Goal: Use online tool/utility: Use online tool/utility

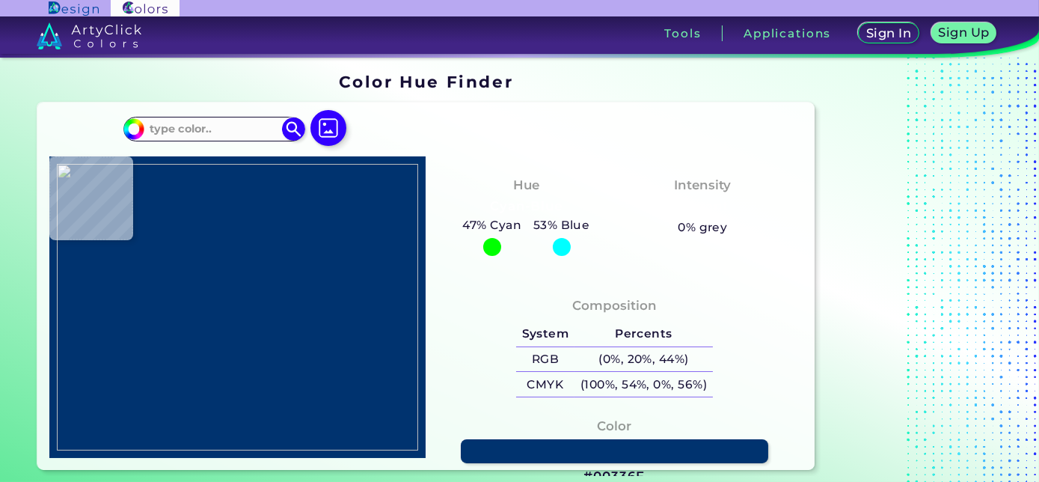
type input "#998f9d"
type input "#998F9D"
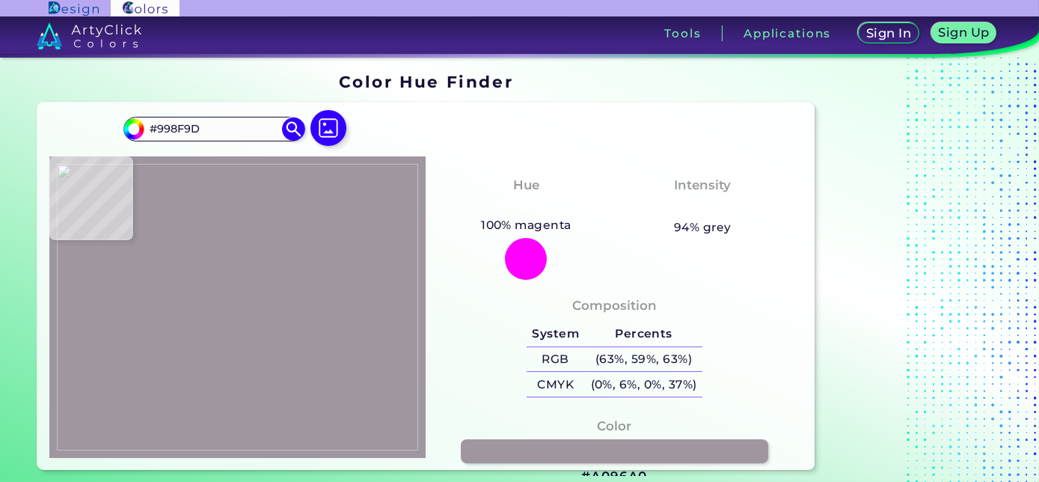
type input "#a096a0"
type input "#A096A0"
type input "#1e1a28"
type input "#1E1A28"
type input "#1d1b24"
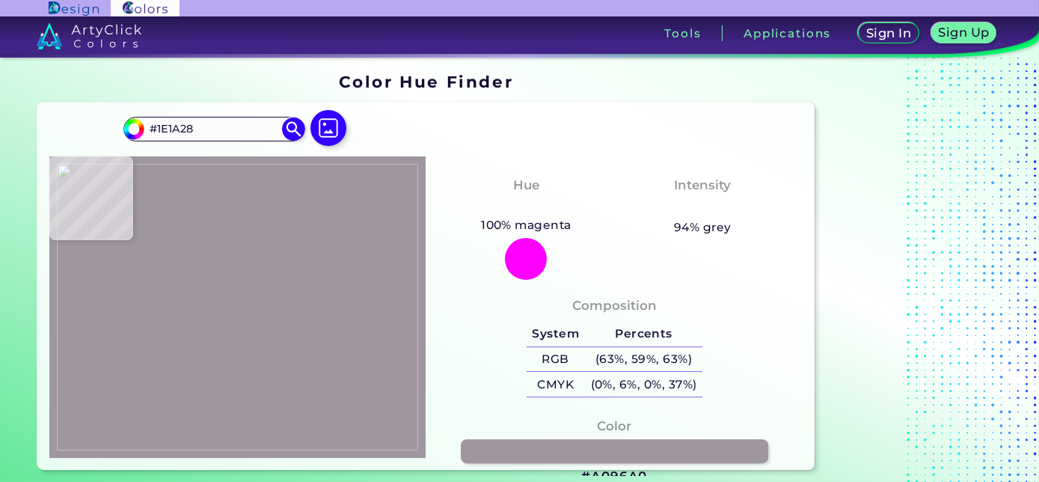
type input "#1D1B24"
type input "#1d1a23"
type input "#1D1A23"
type input "#b1afb4"
type input "#B1AFB4"
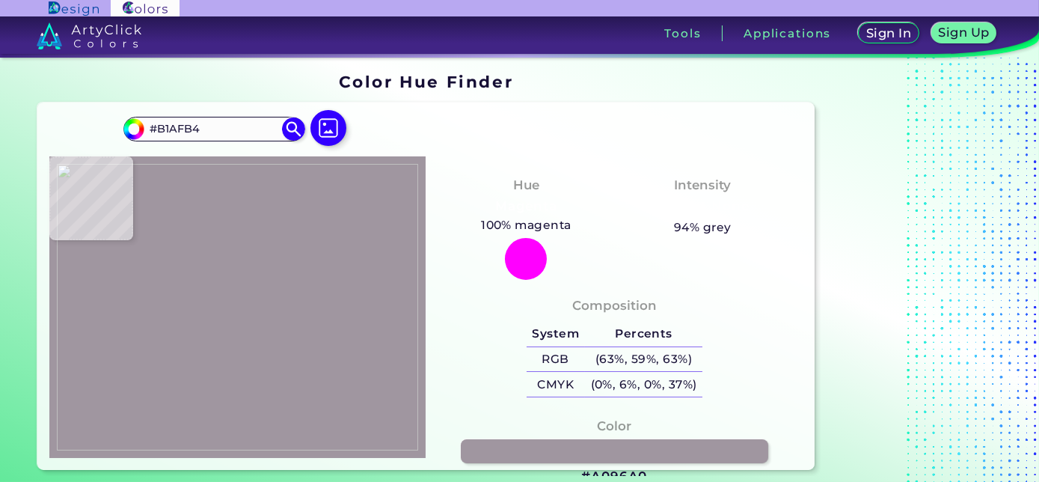
type input "#b0aeaf"
type input "#B0AEAF"
type input "#2b282f"
type input "#2B282F"
type input "#2f2d32"
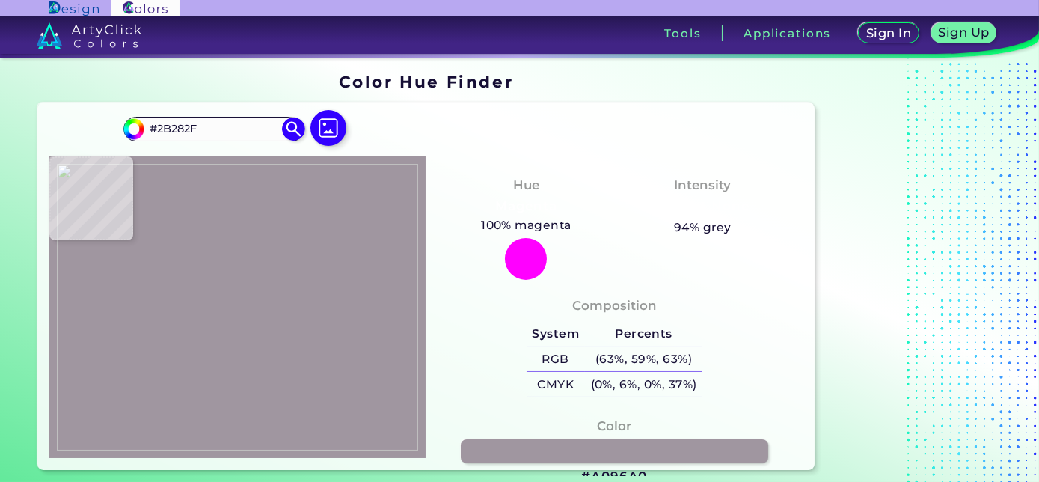
type input "#2F2D32"
type input "#2e2b32"
type input "#2E2B32"
type input "#2f2c33"
type input "#2F2C33"
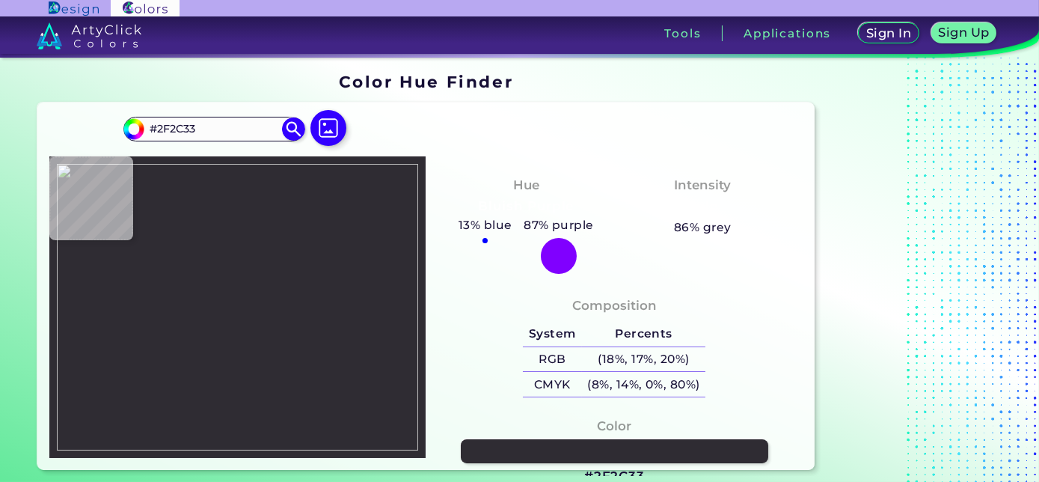
type input "#2e2b32"
type input "#2E2B32"
type input "#312e35"
type input "#312E35"
type input "#2f2c33"
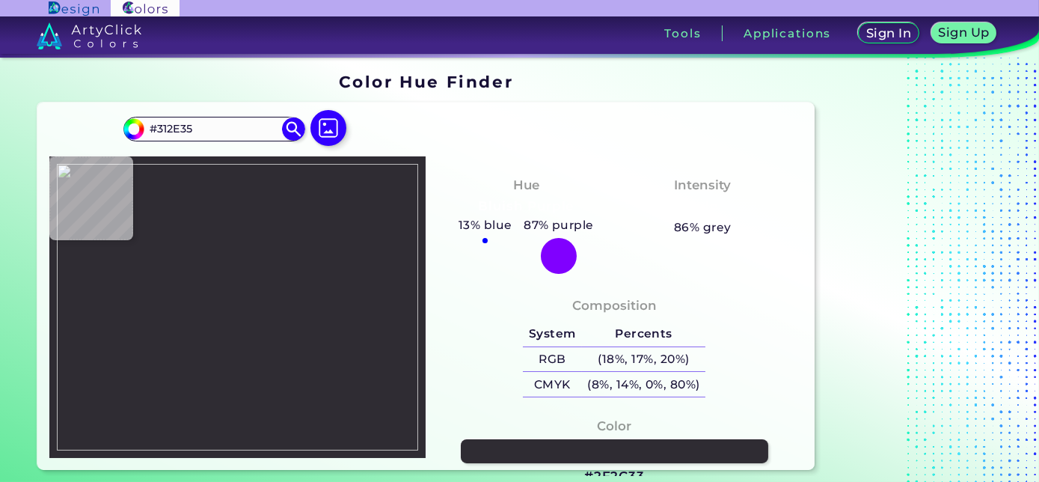
type input "#2F2C33"
type input "#312e35"
type input "#312E35"
type input "#322f36"
type input "#322F36"
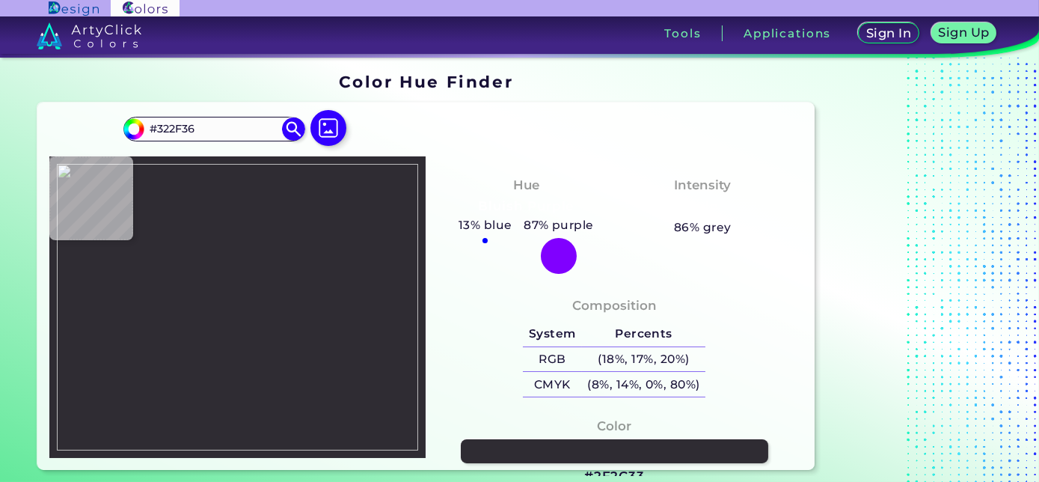
type input "#302d34"
type input "#302D34"
type input "#2f2c33"
type input "#2F2C33"
type input "#302d34"
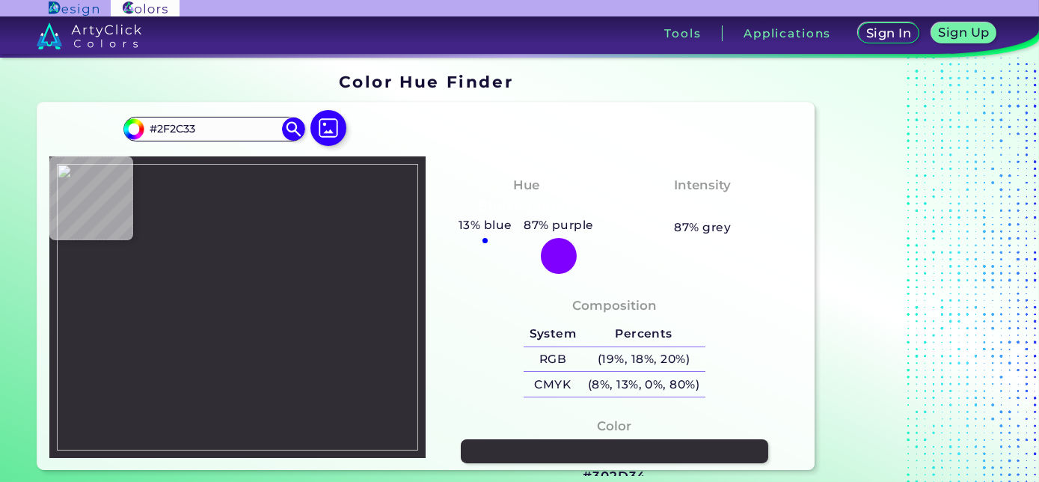
type input "#302D34"
type input "#b1b1b1"
type input "#B1B1B1"
type input "#b4b2b7"
type input "#B4B2B7"
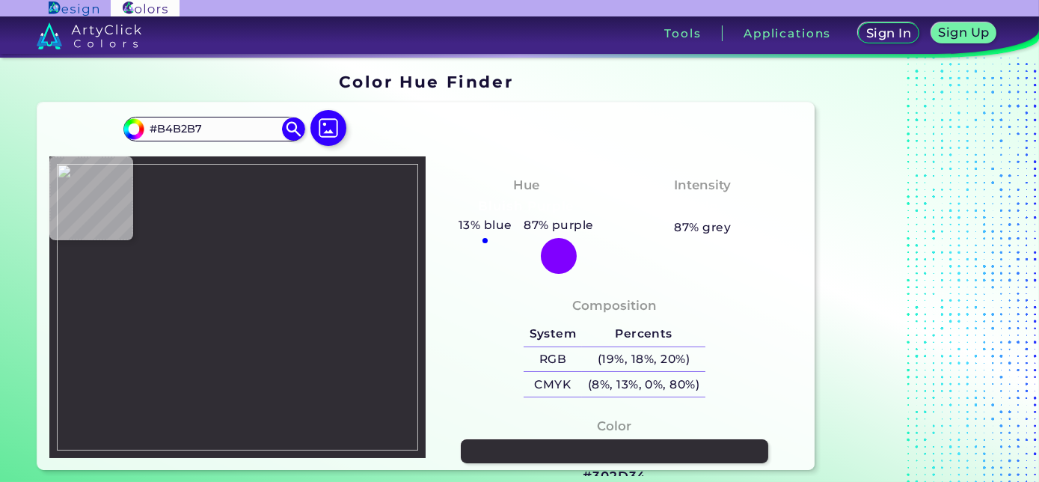
type input "#9c9a9f"
type input "#9C9A9F"
type input "#b1afb3"
type input "#B1AFB3"
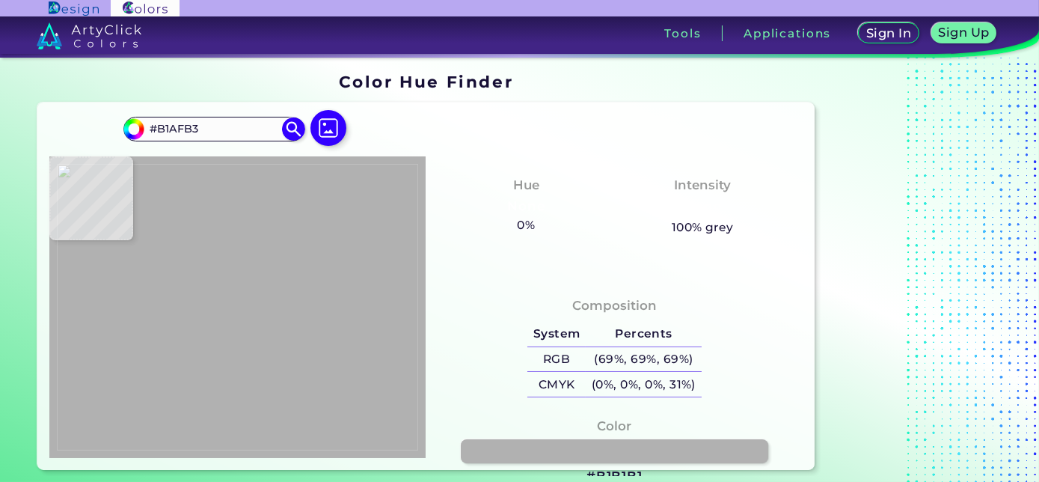
type input "#b1b1b1"
type input "#B1B1B1"
type input "#424149"
type input "#302d34"
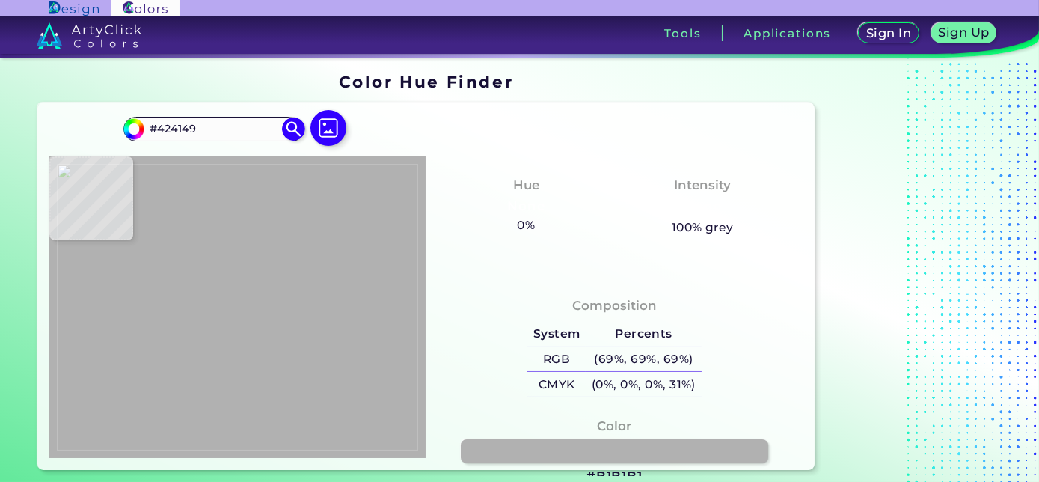
type input "#302D34"
type input "#2f2c35"
type input "#2F2C35"
type input "#b4b3b1"
type input "#B4B3B1"
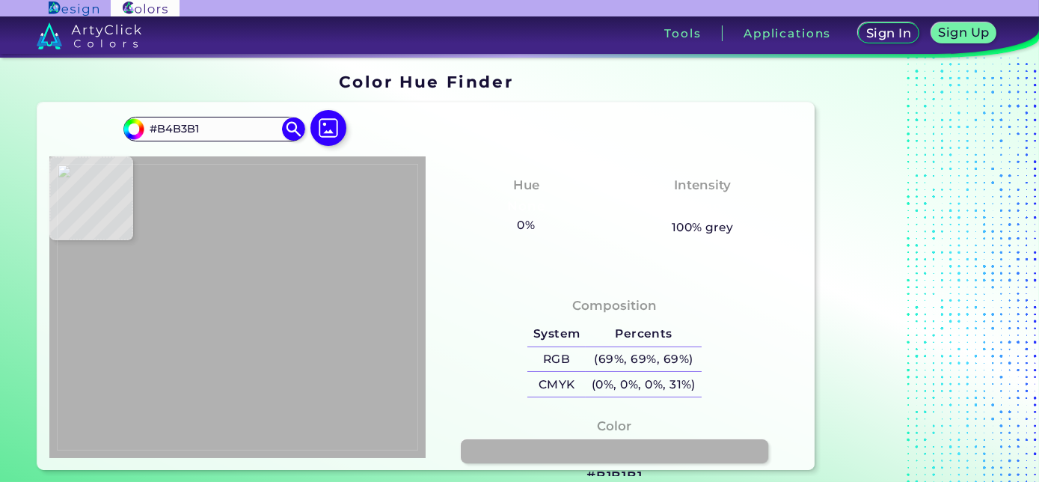
type input "#b1b1b1"
type input "#B1B1B1"
type input "#aeaeae"
type input "#AEAEAE"
type input "#b1b1b1"
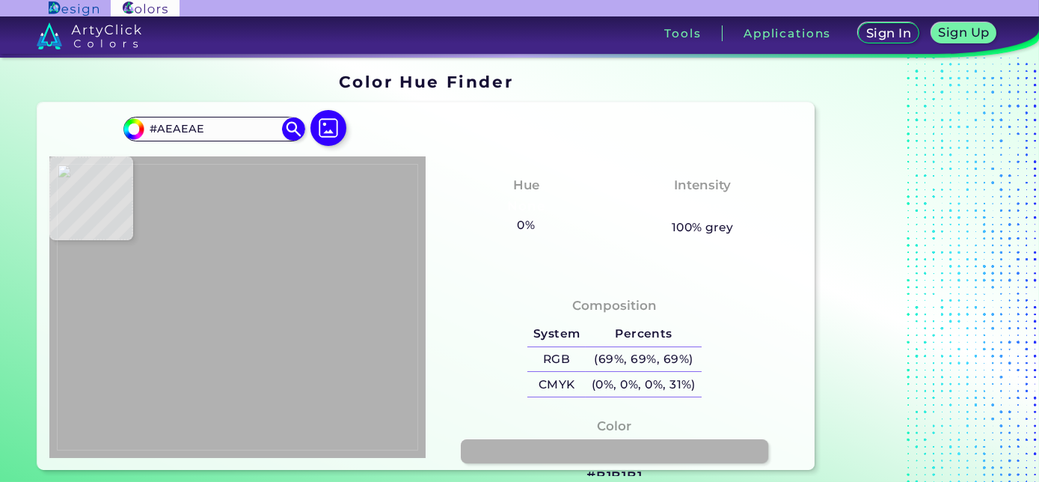
type input "#B1B1B1"
type input "#302d34"
type input "#302D34"
type input "#b1b1b1"
type input "#B1B1B1"
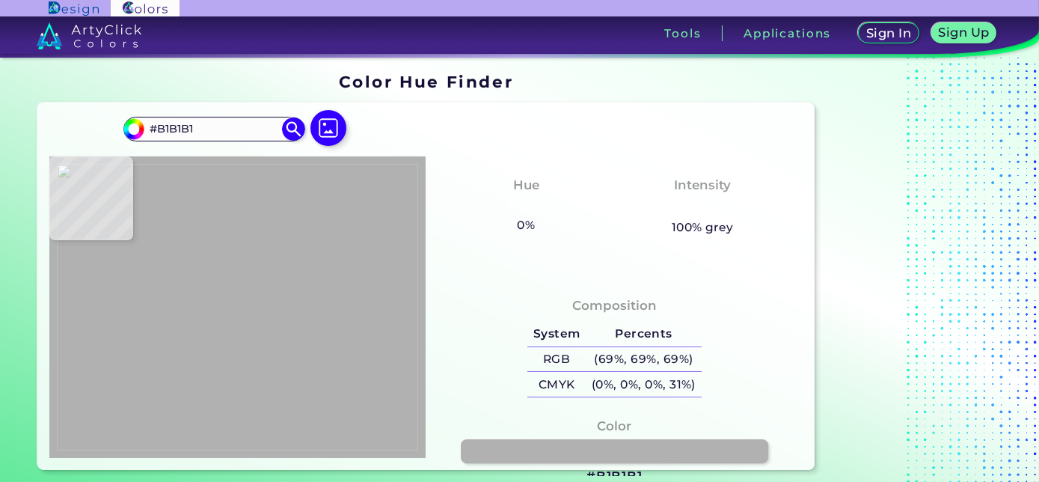
type input "#b0b1b2"
type input "#B0B1B2"
type input "#6a626d"
type input "#6A626D"
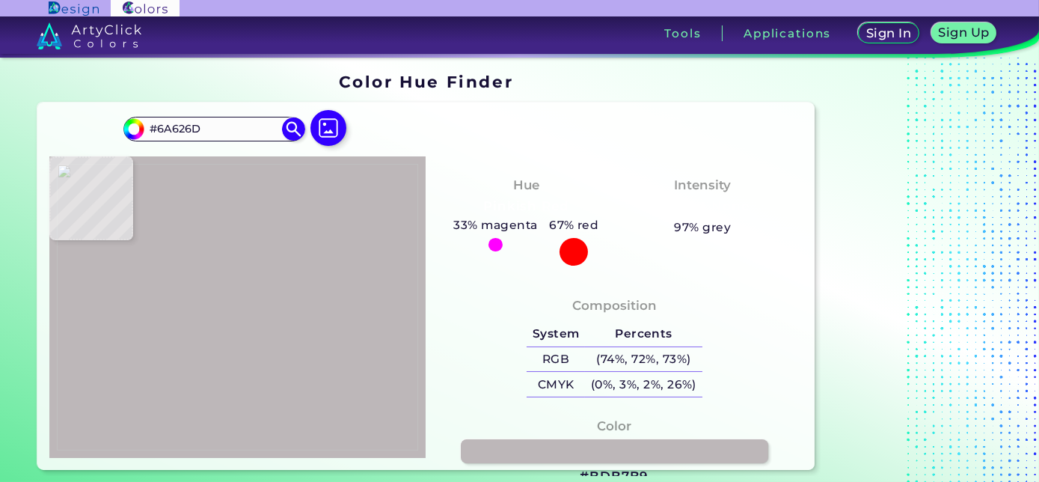
type input "#bdb7b9"
type input "#BDB7B9"
type input "#302d36"
type input "#302D36"
type input "#f0ece8"
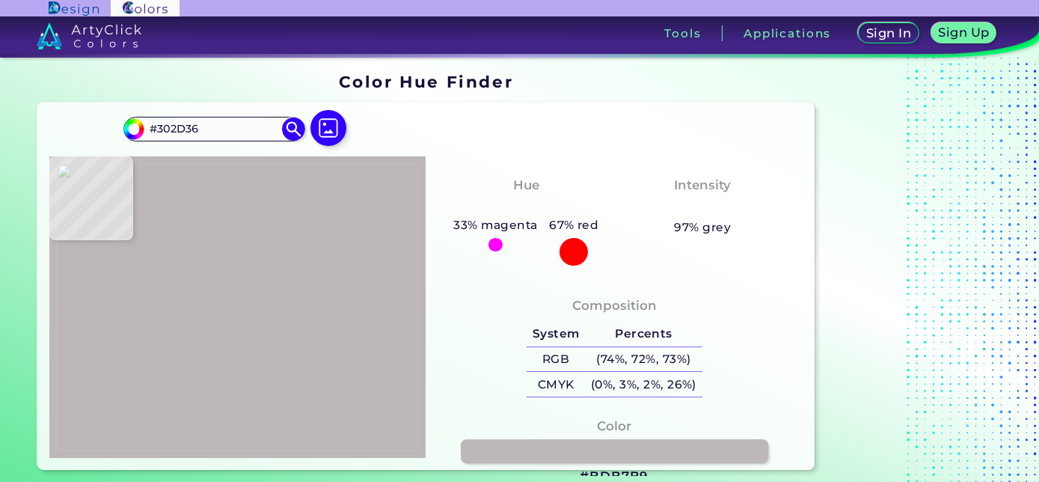
type input "#F0ECE8"
type input "#f8f3f1"
type input "#F8F3F1"
type input "#d5cfcf"
type input "#D5CFCF"
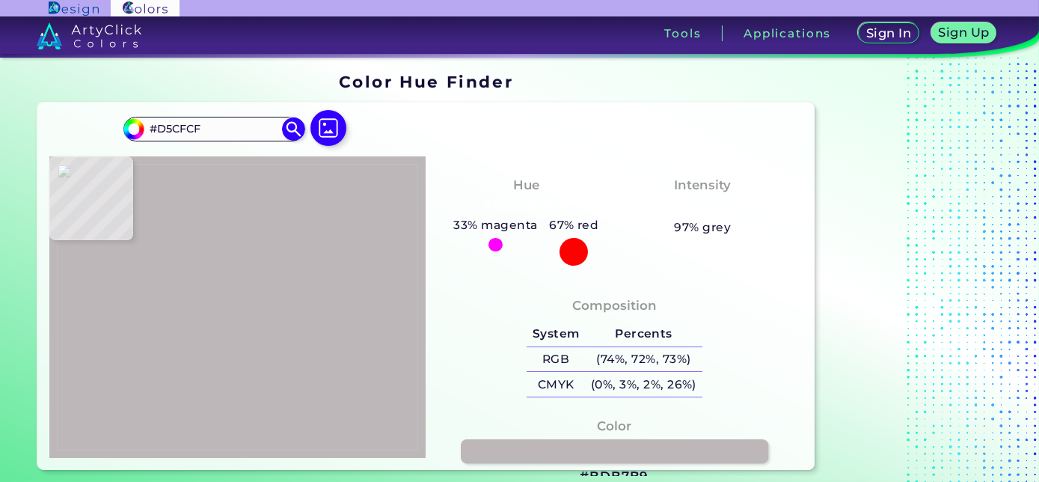
type input "#f7f2f1"
type input "#F7F2F1"
type input "#f6f0ed"
type input "#F6F0ED"
type input "#f7f4ed"
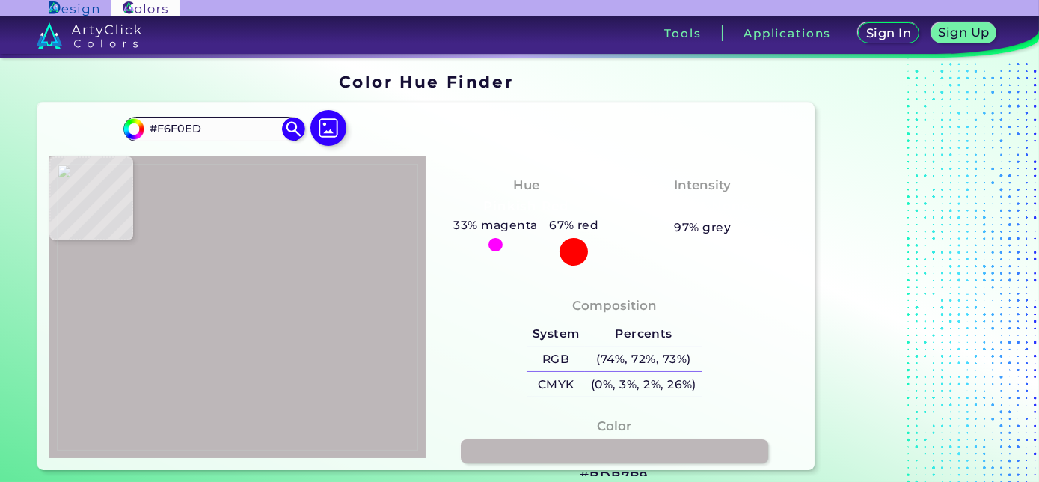
type input "#F7F4ED"
type input "#f3f0e9"
type input "#F3F0E9"
type input "#f5f2ed"
type input "#F5F2ED"
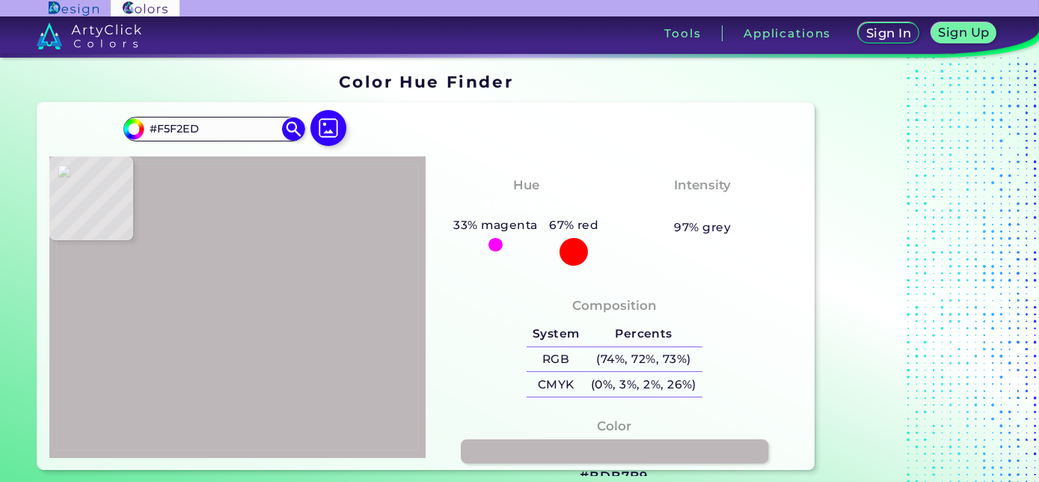
type input "#f5f2ec"
type input "#F5F2EC"
type input "#f5f3e9"
type input "#F5F3E9"
type input "#f4f1ec"
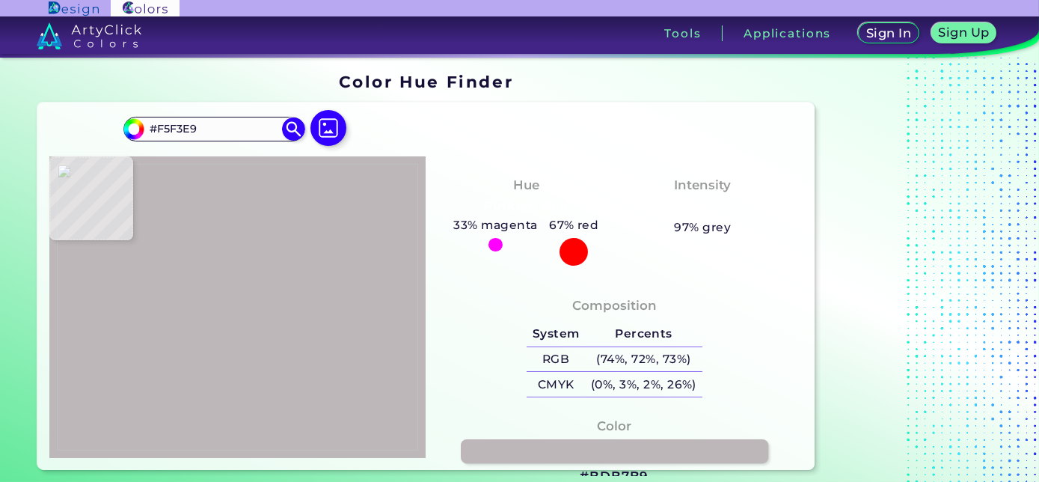
type input "#F4F1EC"
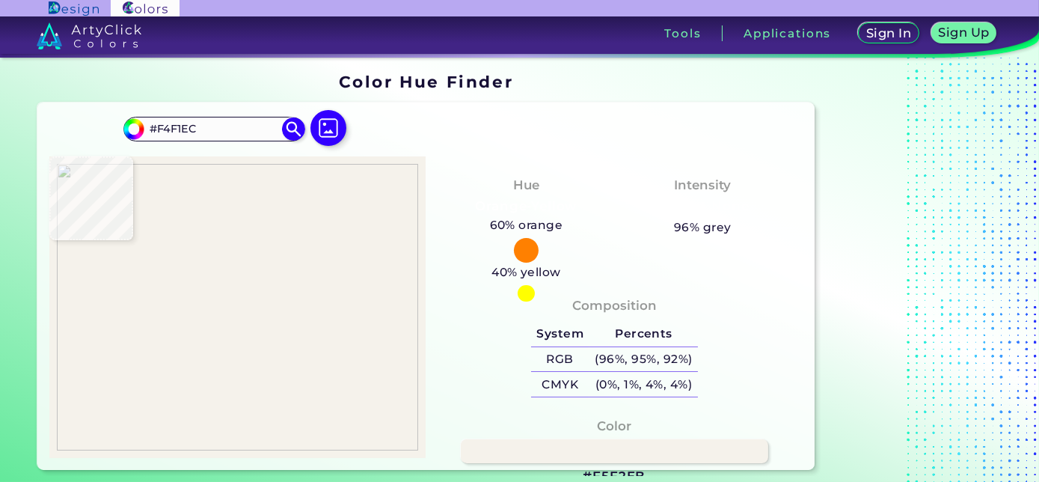
type input "#f5f2eb"
type input "#F5F2EB"
type input "#f4f2eb"
type input "#F4F2EB"
type input "#f3f3eb"
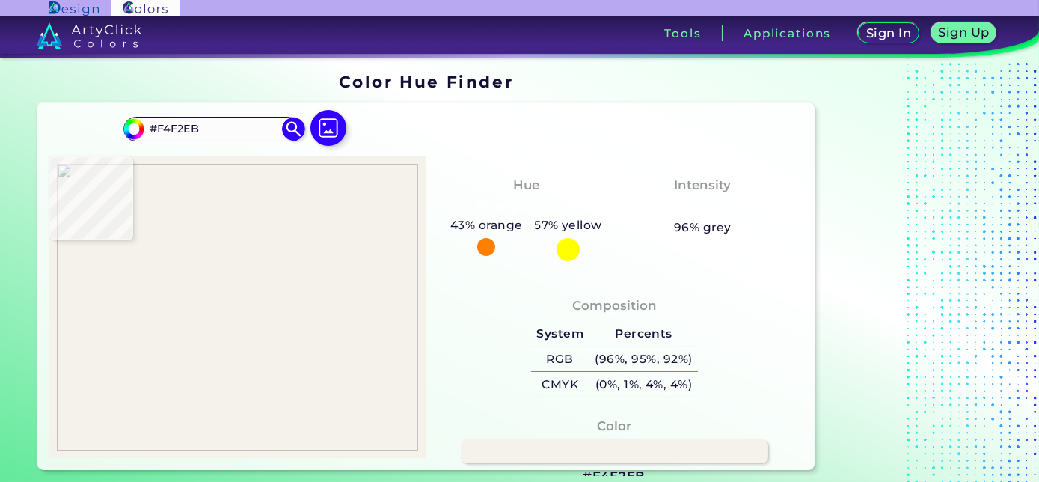
type input "#F3F3EB"
type input "#f4f2eb"
type input "#F4F2EB"
type input "#f6f1ea"
type input "#F6F1EA"
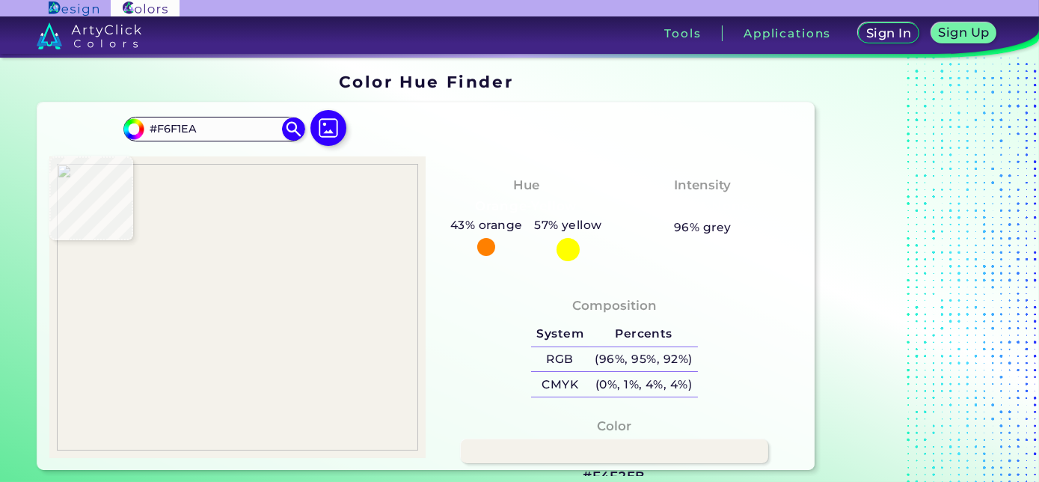
type input "#f7f3ea"
type input "#F7F3EA"
type input "#b3b2c1"
type input "#B3B2C1"
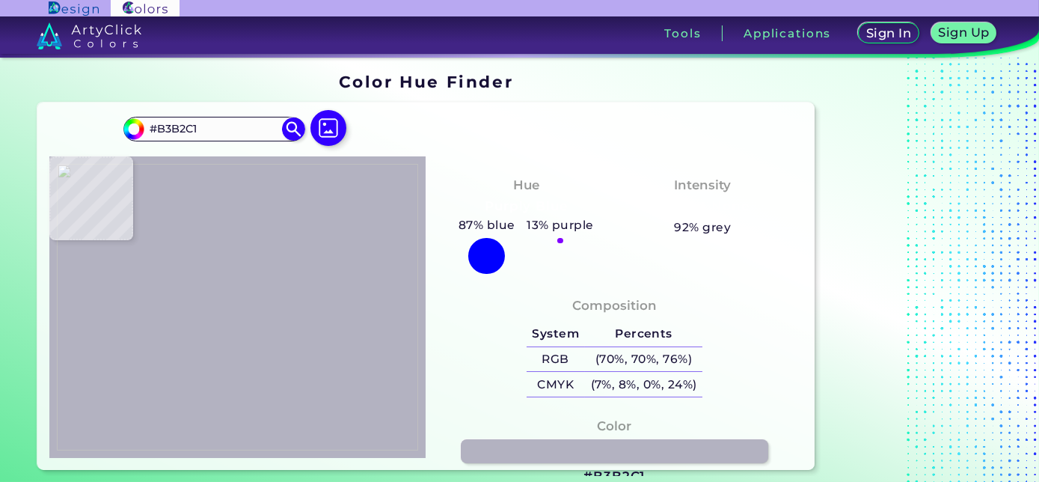
type input "#cdcee8"
type input "#CDCEE8"
type input "#cdc4da"
type input "#CDC4DA"
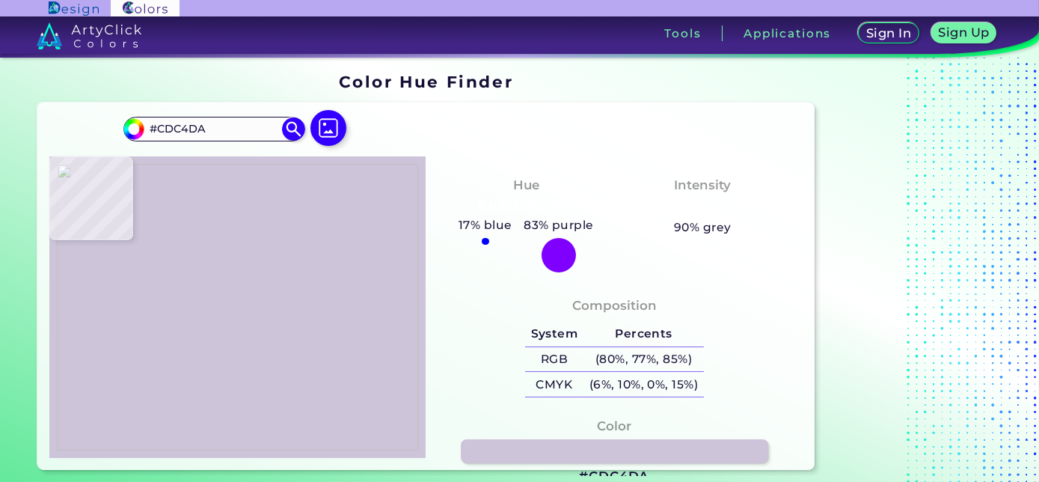
type input "#da8f98"
type input "#DA8F98"
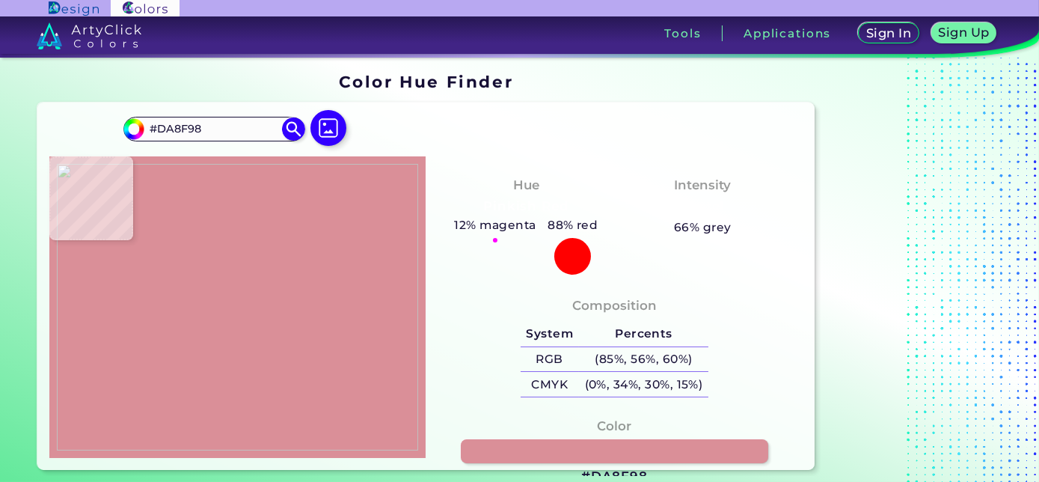
type input "#dd8d91"
type input "#DD8D91"
type input "#f89487"
type input "#F89487"
click at [230, 254] on img at bounding box center [238, 307] width 362 height 287
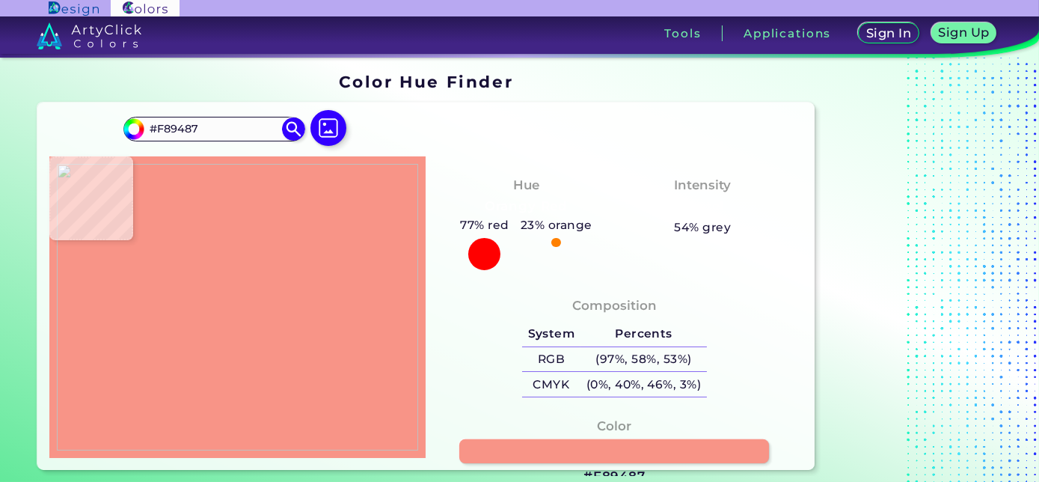
click at [504, 439] on link at bounding box center [614, 451] width 310 height 25
click at [205, 321] on img at bounding box center [238, 307] width 362 height 287
type input "#6a626d"
type input "#6A626D"
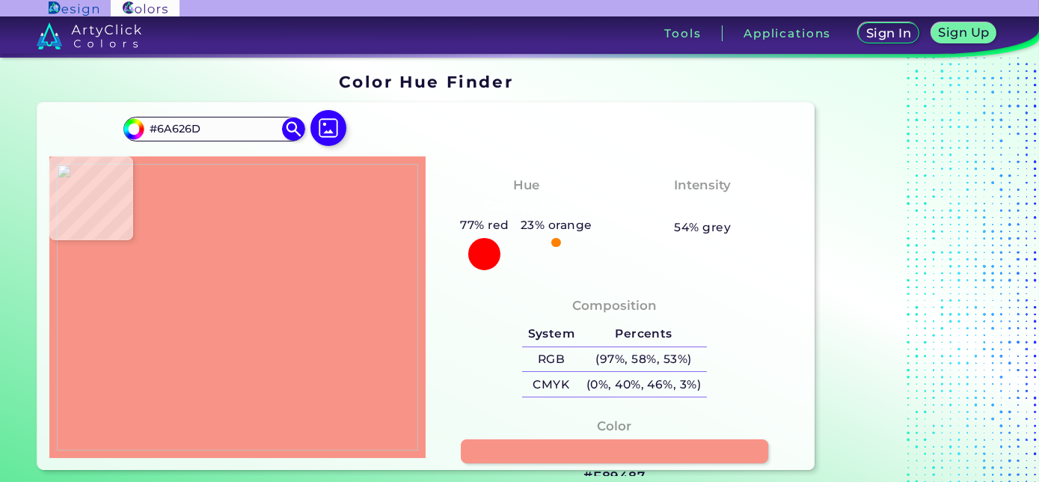
type input "#534e55"
type input "#534E55"
type input "#302d34"
type input "#302D34"
type input "#302d33"
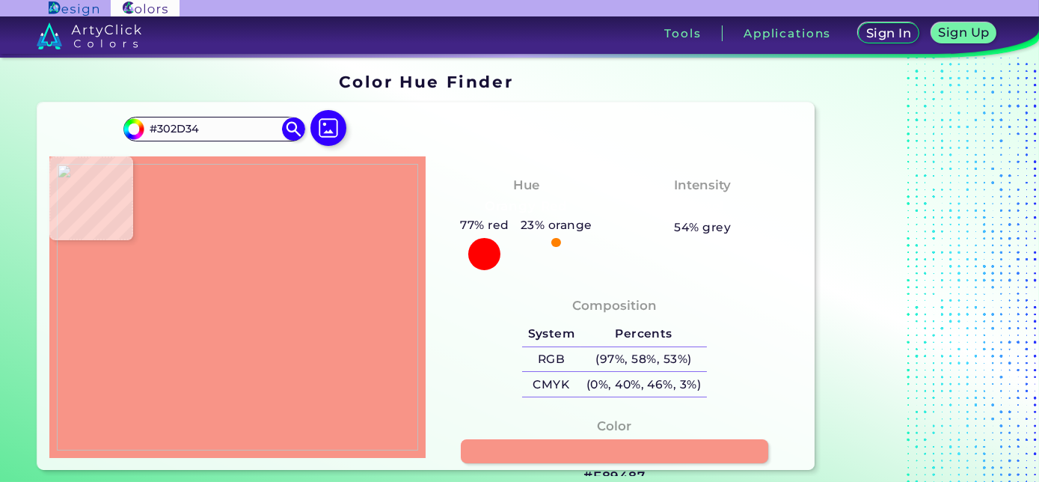
type input "#302D33"
type input "#b0b0ae"
type input "#B0B0AE"
type input "#b1aeb4"
type input "#B1AEB4"
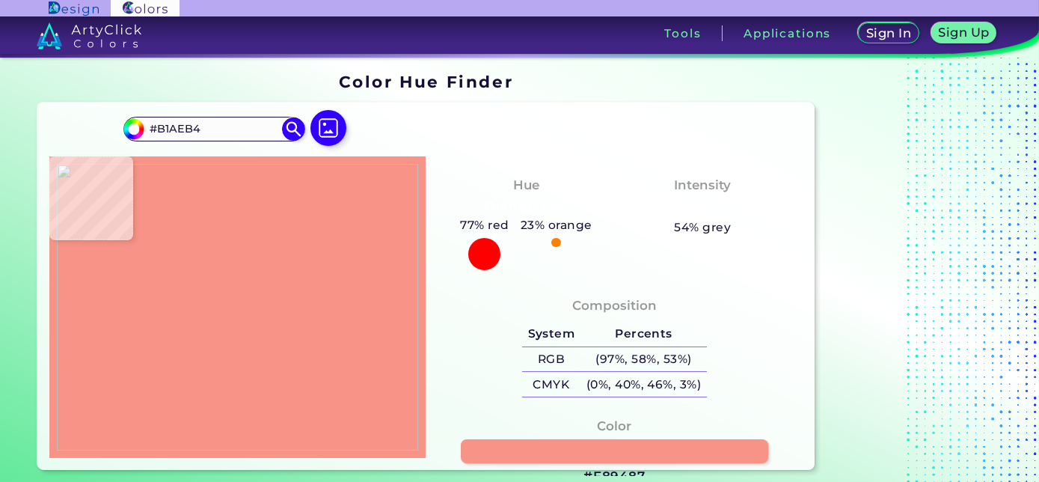
type input "#1e1b24"
type input "#1E1B24"
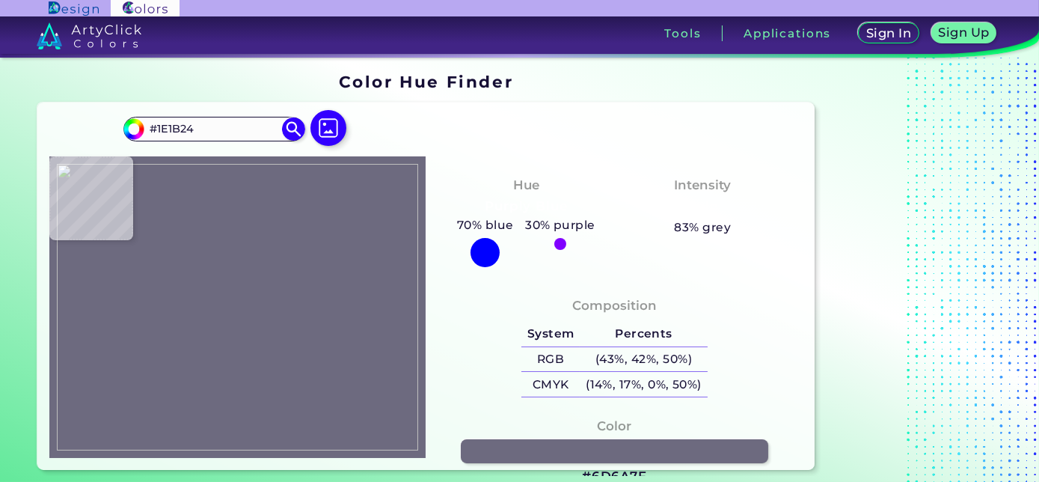
type input "#6d6a7f"
type input "#6D6A7F"
type input "#a1969e"
type input "#A1969E"
type input "#a1979d"
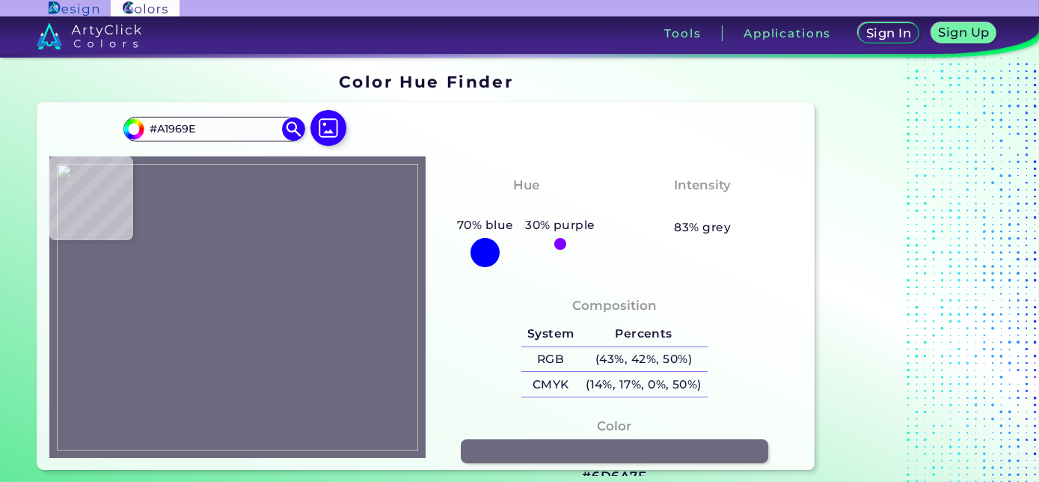
type input "#A1979D"
type input "#fefcfe"
type input "#FEFCFE"
type input "#ffffff"
type input "#FFFFFF"
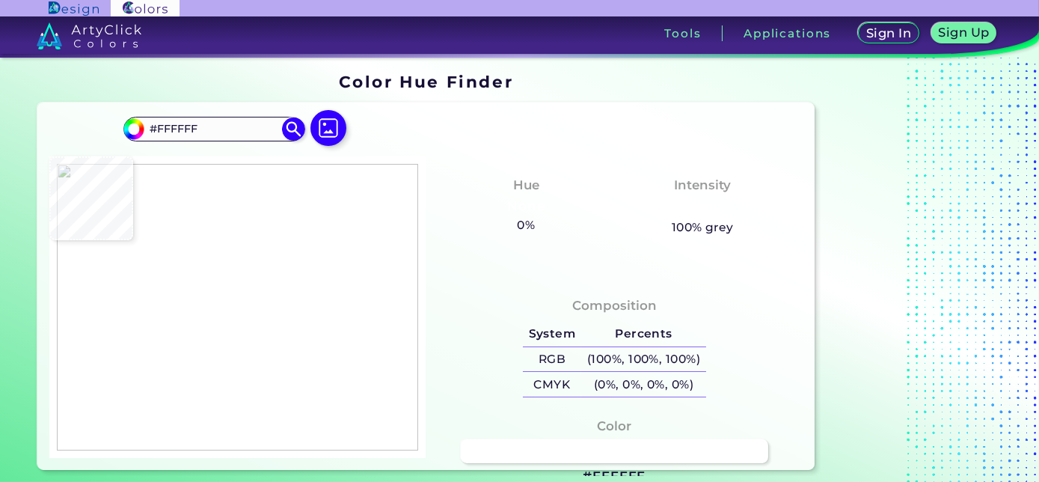
type input "#e8e8e8"
type input "#E8E8E8"
type input "#fefefe"
type input "#FEFEFE"
type input "#1e1a26"
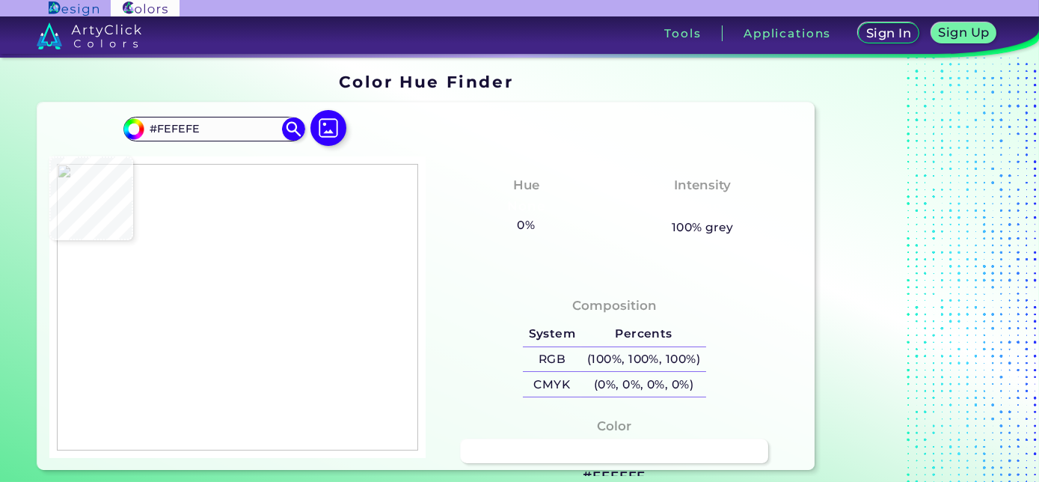
type input "#1E1A26"
type input "#1c1d29"
type input "#1C1D29"
type input "#6f70ca"
type input "#6F70CA"
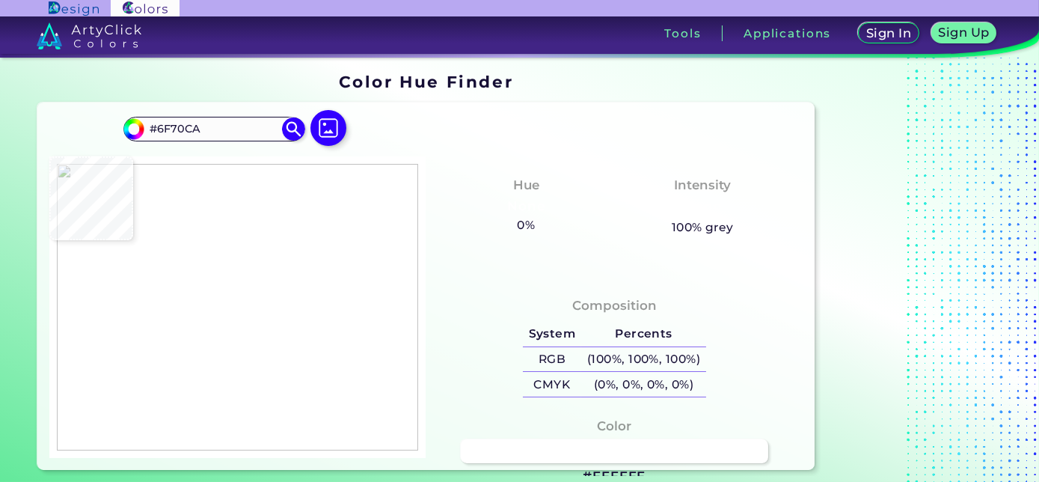
type input "#2b2736"
type input "#2B2736"
type input "#1f1e29"
type input "#1F1E29"
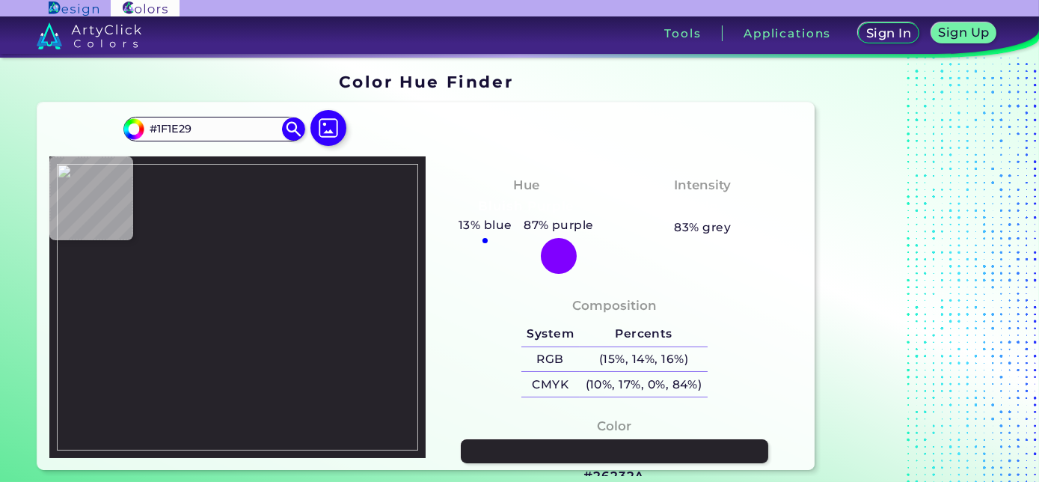
type input "#26232a"
type input "#26232A"
type input "#2e2b31"
type input "#2E2B31"
type input "#1a171f"
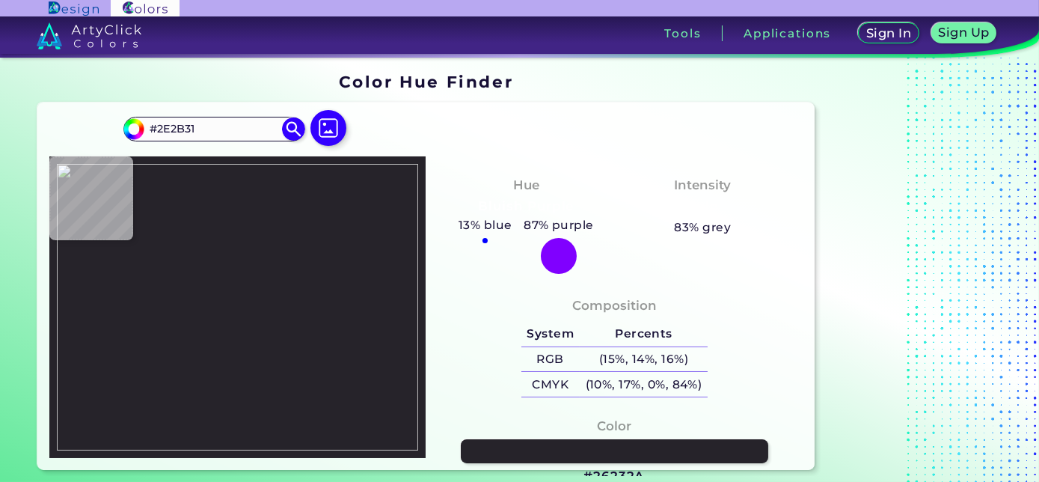
type input "#1A171F"
type input "#17141f"
type input "#17141F"
type input "#2f2c35"
type input "#2F2C35"
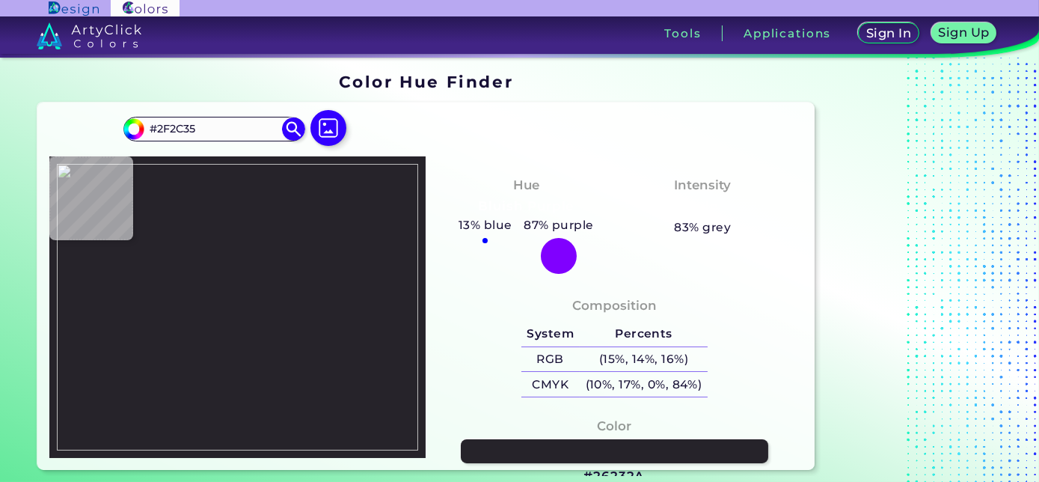
type input "#322f36"
type input "#322F36"
type input "#2e2b32"
type input "#2E2B32"
type input "#302d34"
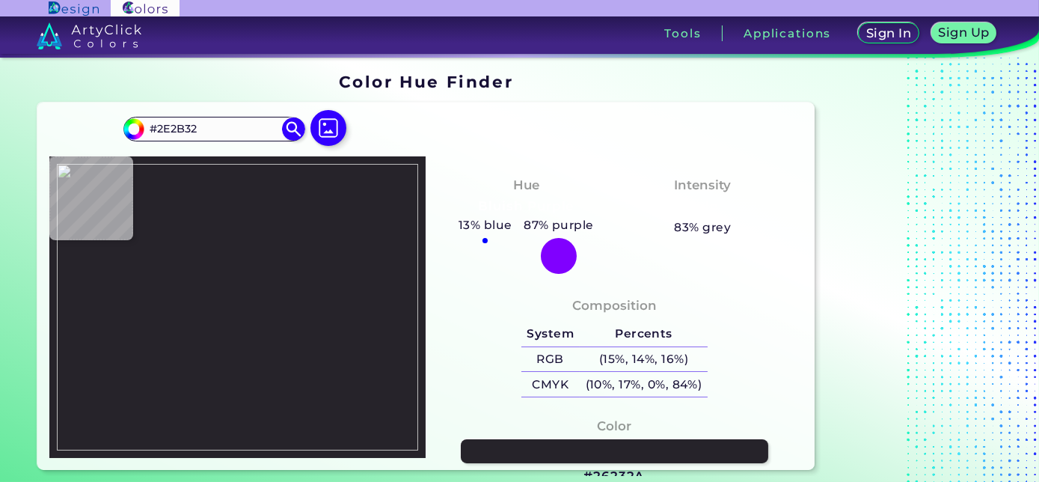
type input "#302D34"
type input "#2f2e33"
type input "#2F2E33"
type input "#2f2d35"
type input "#2F2D35"
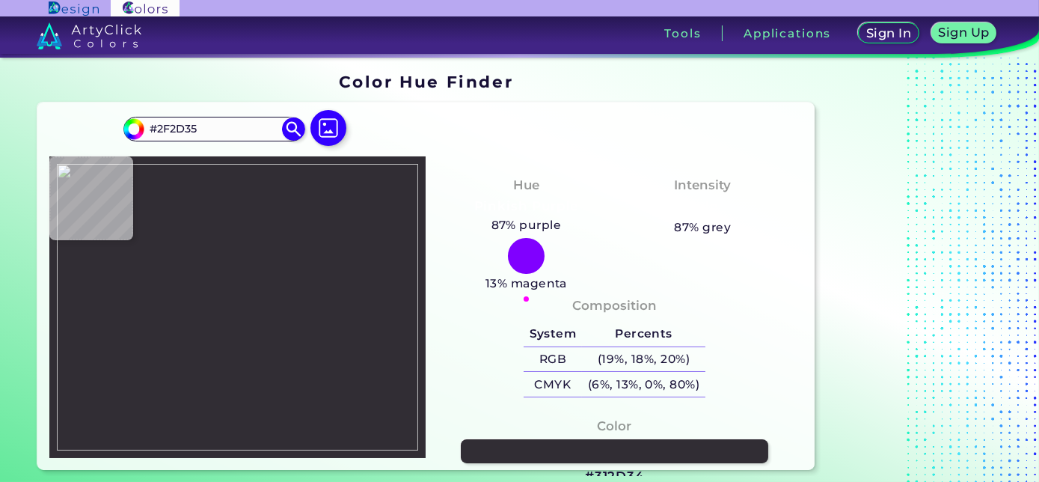
type input "#312d34"
type input "#312D34"
type input "#2f2d33"
type input "#2F2D33"
type input "#302f34"
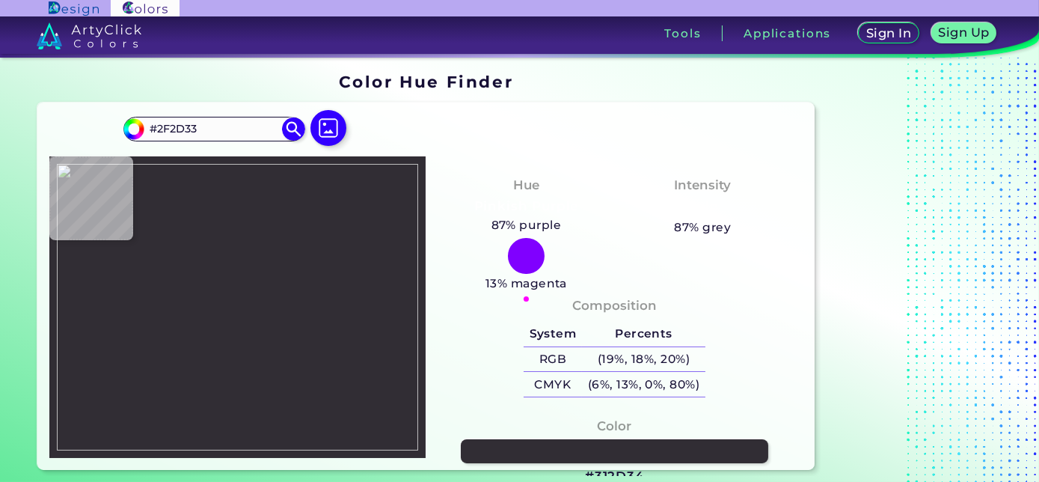
type input "#302F34"
type input "#76504d"
type input "#76504D"
type input "#ed9f90"
type input "#ED9F90"
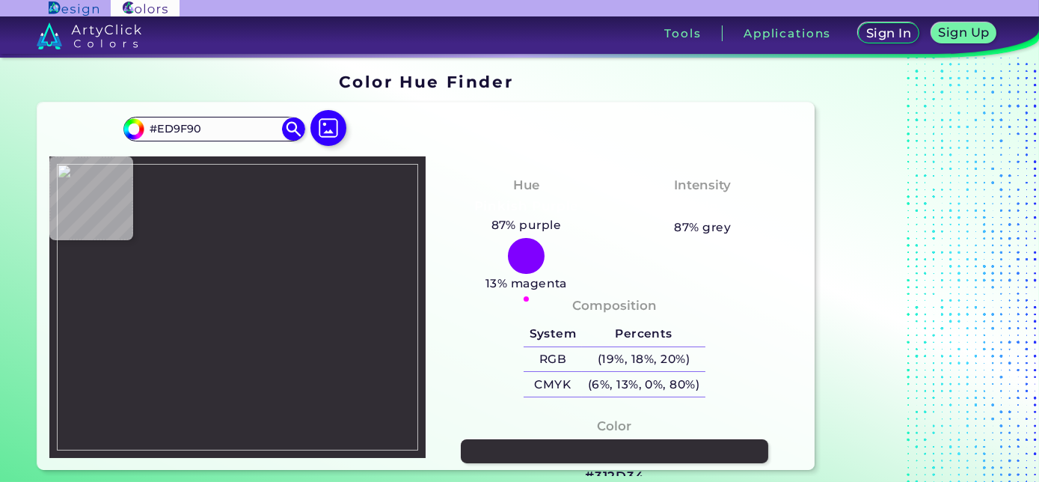
type input "#fc9f9b"
type input "#FC9F9B"
type input "#c6a3b1"
type input "#C6A3B1"
type input "#f9dee9"
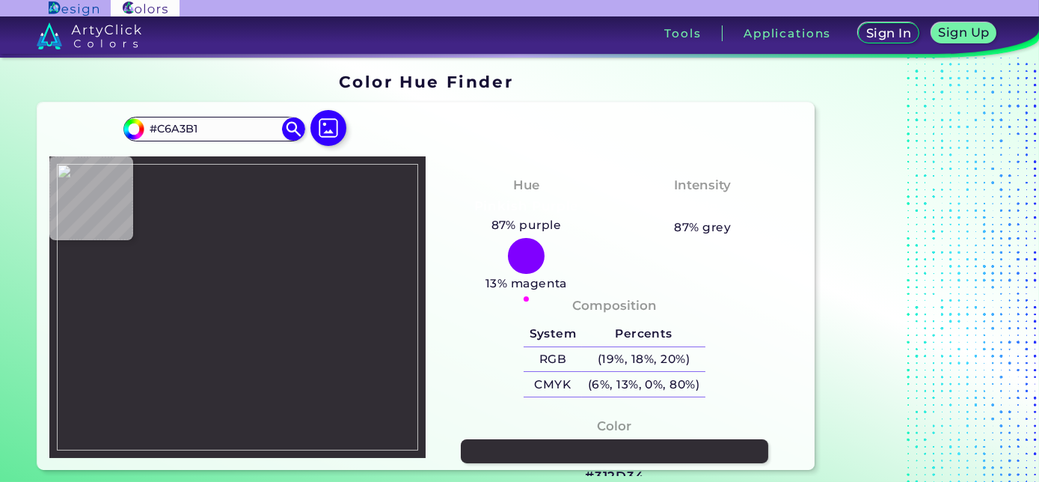
type input "#F9DEE9"
type input "#c9878d"
type input "#C9878D"
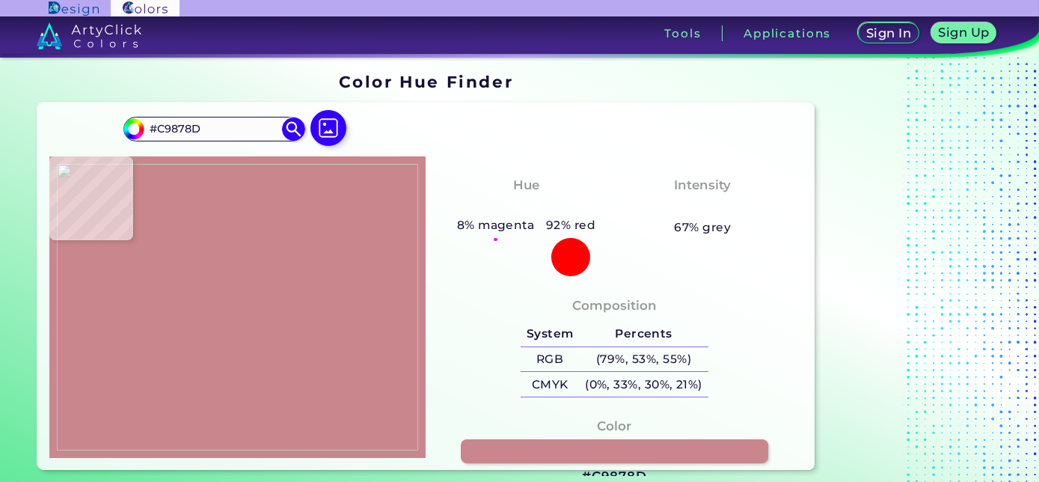
type input "#9c8494"
type input "#9C8494"
type input "#ebd8da"
type input "#EBD8DA"
